Goal: Find specific page/section: Find specific page/section

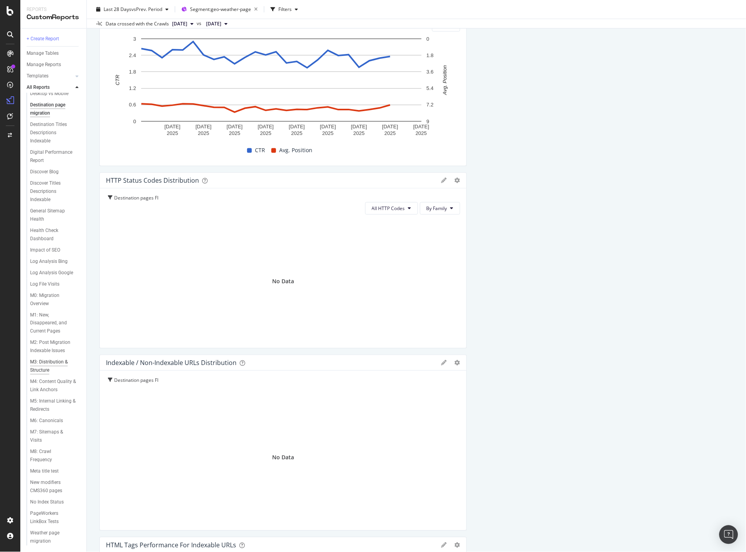
scroll to position [226, 0]
click at [43, 110] on div "Destination page migration" at bounding box center [52, 109] width 45 height 16
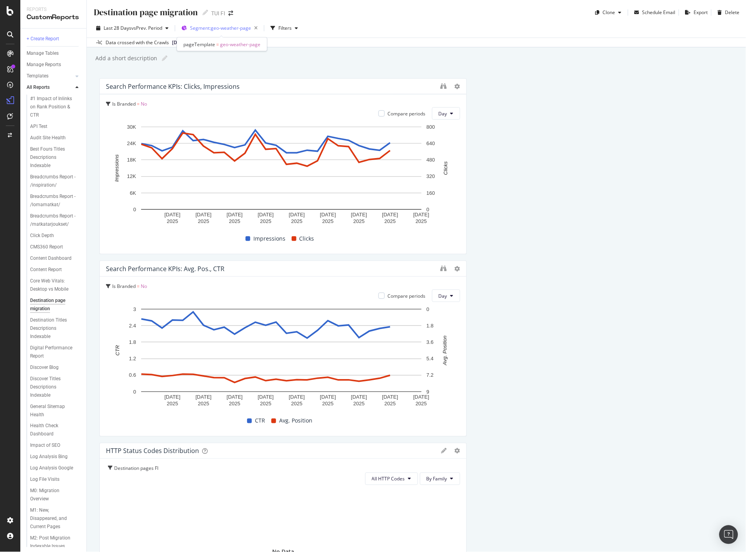
click at [244, 28] on span "Segment: geo-weather-page" at bounding box center [220, 28] width 61 height 7
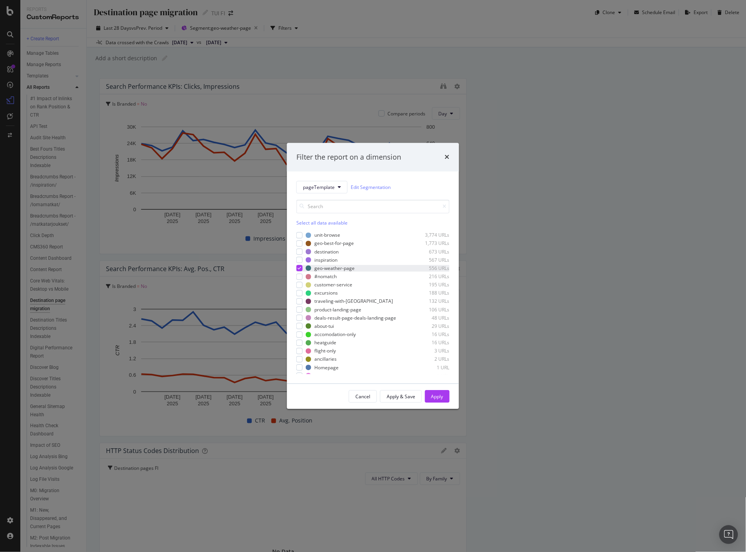
click at [300, 266] on icon "modal" at bounding box center [300, 268] width 4 height 4
click at [300, 257] on div "inspiration 567 URLs" at bounding box center [372, 260] width 153 height 7
click at [300, 252] on div "modal" at bounding box center [299, 252] width 6 height 6
click at [299, 257] on div "modal" at bounding box center [299, 260] width 6 height 6
click at [436, 393] on div "Apply" at bounding box center [437, 396] width 12 height 7
